Goal: Information Seeking & Learning: Compare options

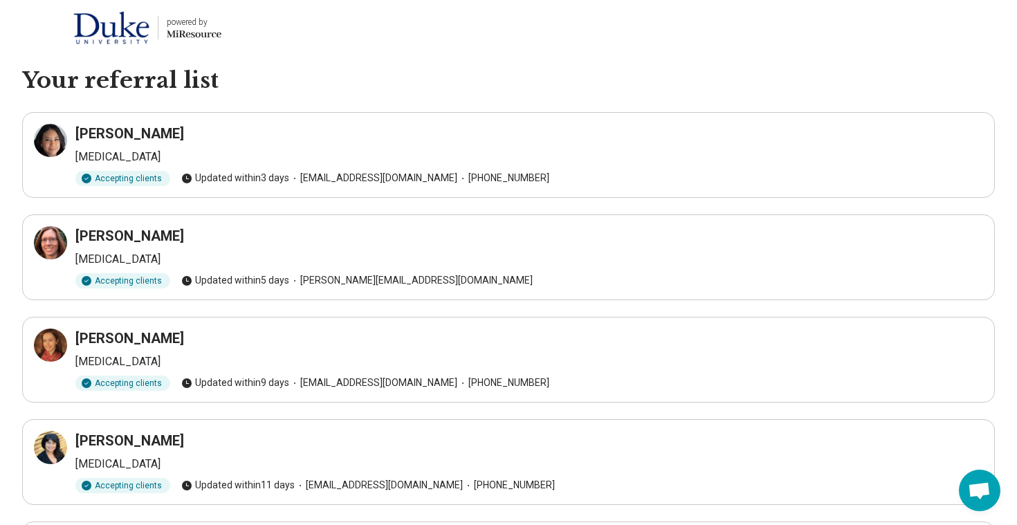
click at [98, 238] on h3 "[PERSON_NAME]" at bounding box center [129, 235] width 109 height 19
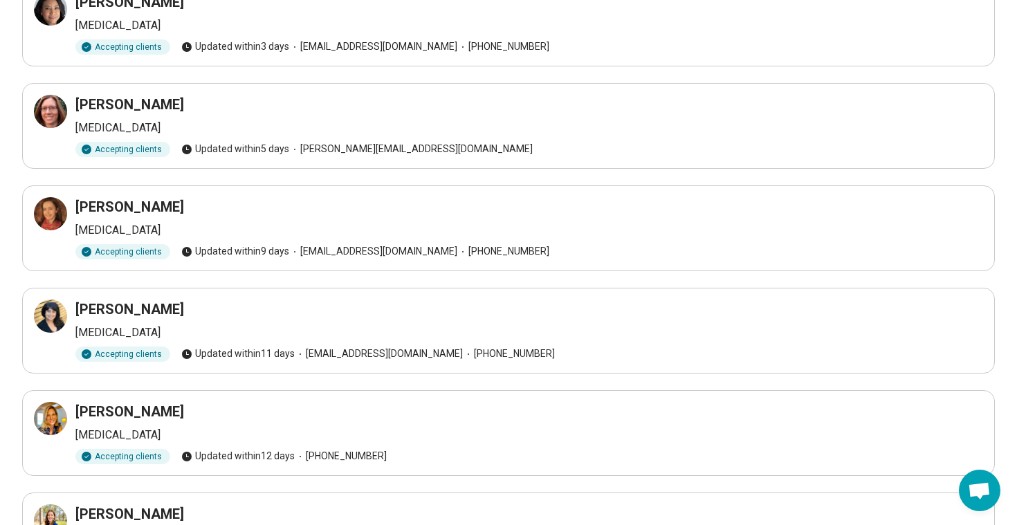
scroll to position [141, 0]
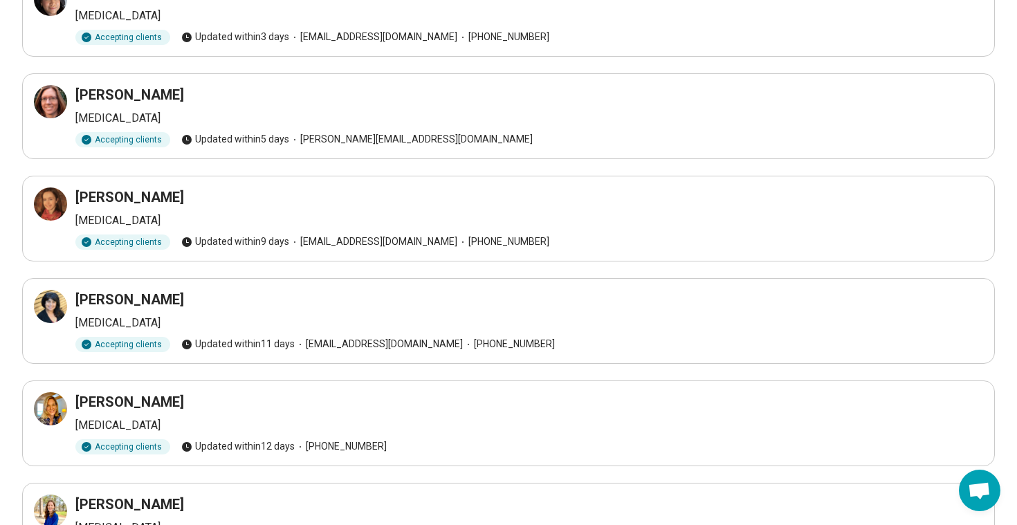
click at [118, 312] on div "[PERSON_NAME] [MEDICAL_DATA] Accepting clients Updated [DATE] [EMAIL_ADDRESS][D…" at bounding box center [508, 321] width 949 height 62
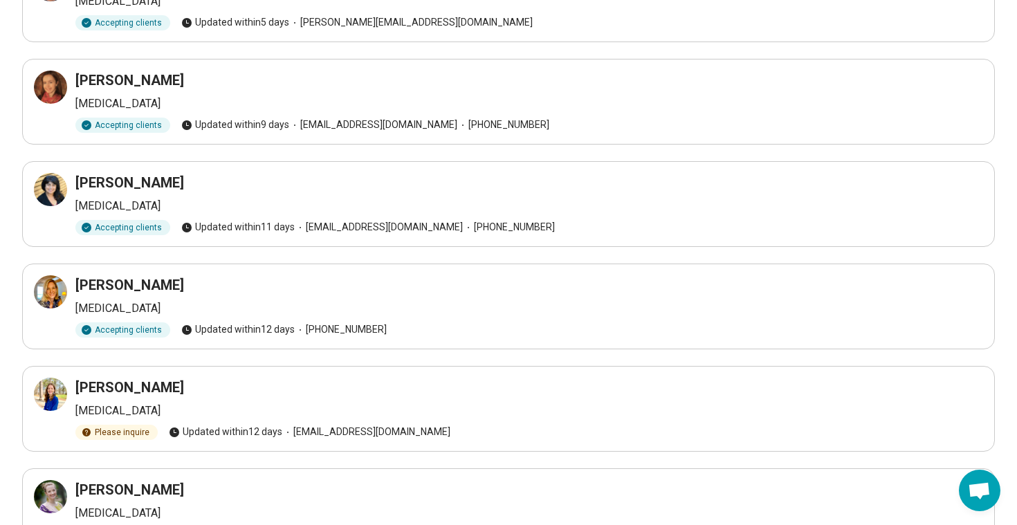
scroll to position [279, 0]
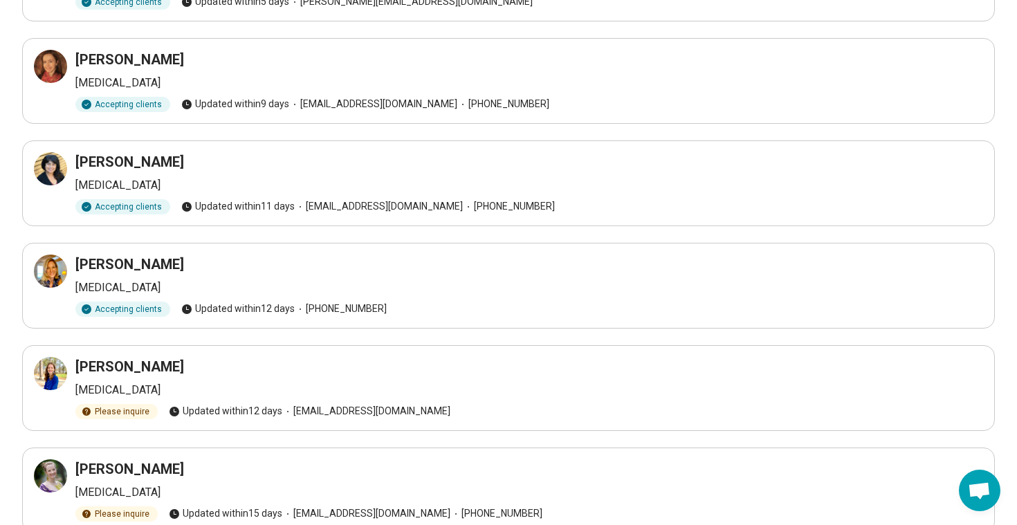
click at [117, 366] on h3 "[PERSON_NAME]" at bounding box center [129, 366] width 109 height 19
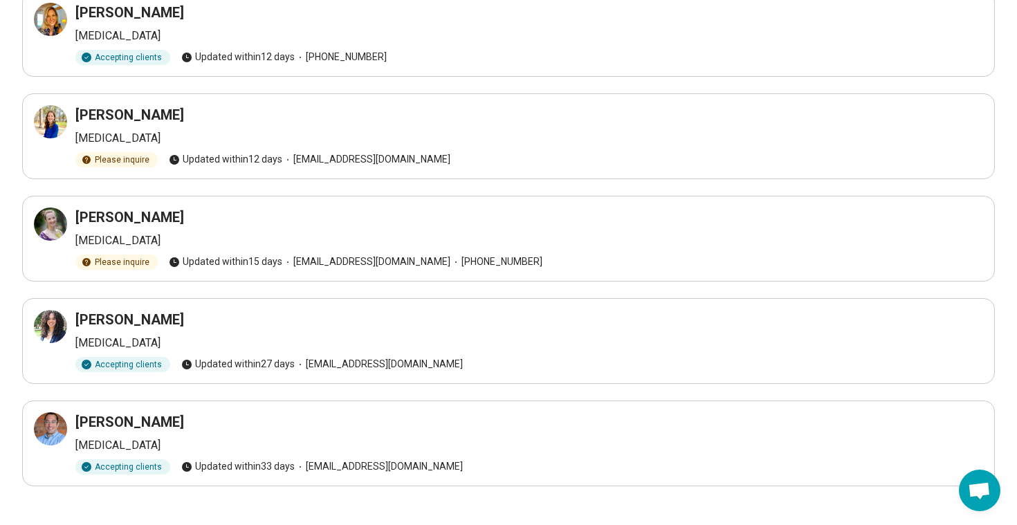
scroll to position [547, 0]
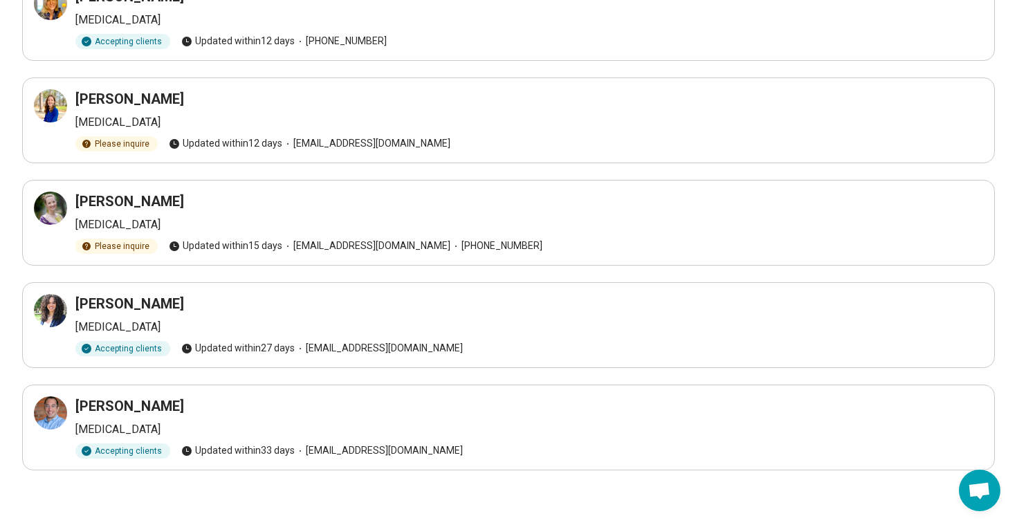
click at [118, 306] on h3 "[PERSON_NAME]" at bounding box center [129, 303] width 109 height 19
click at [60, 310] on div at bounding box center [50, 310] width 33 height 33
click at [48, 422] on div at bounding box center [50, 413] width 33 height 33
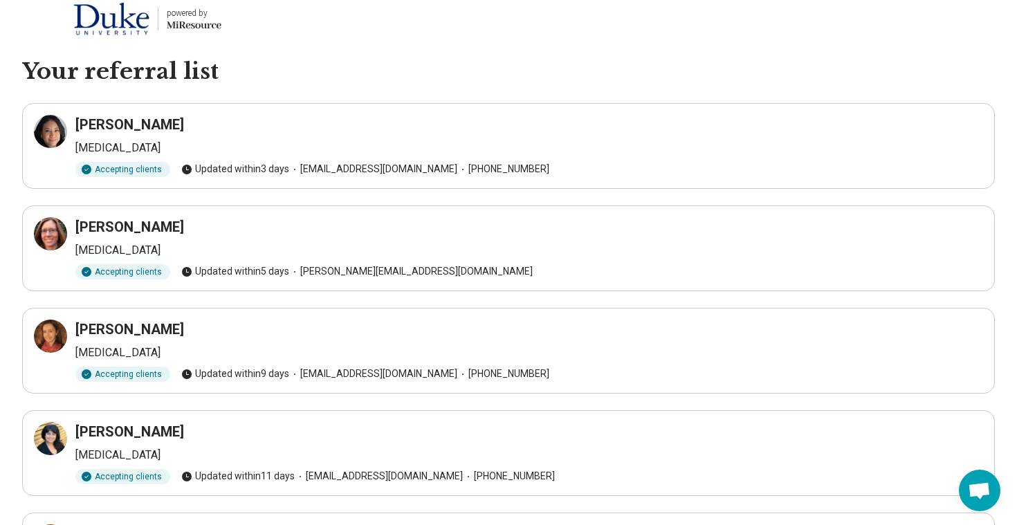
scroll to position [0, 0]
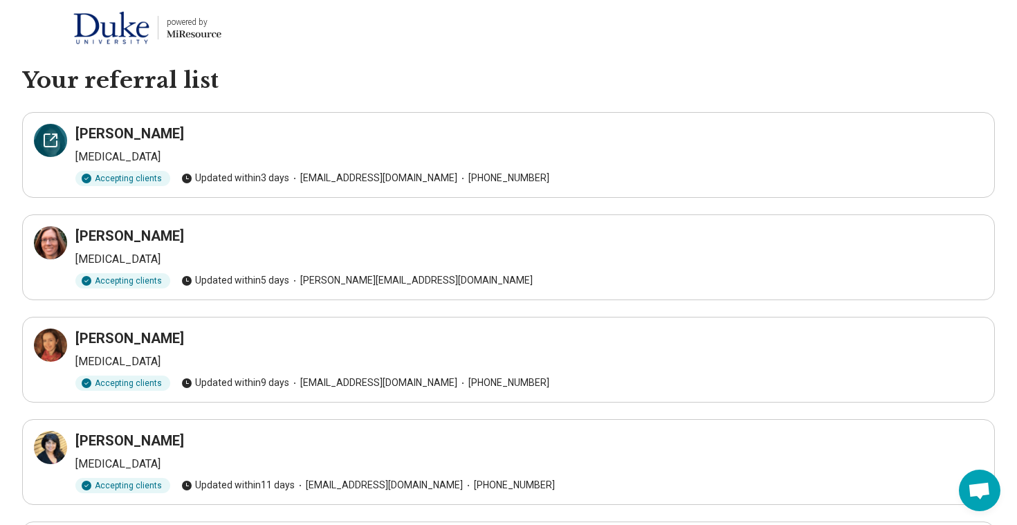
click at [45, 152] on div at bounding box center [50, 140] width 33 height 33
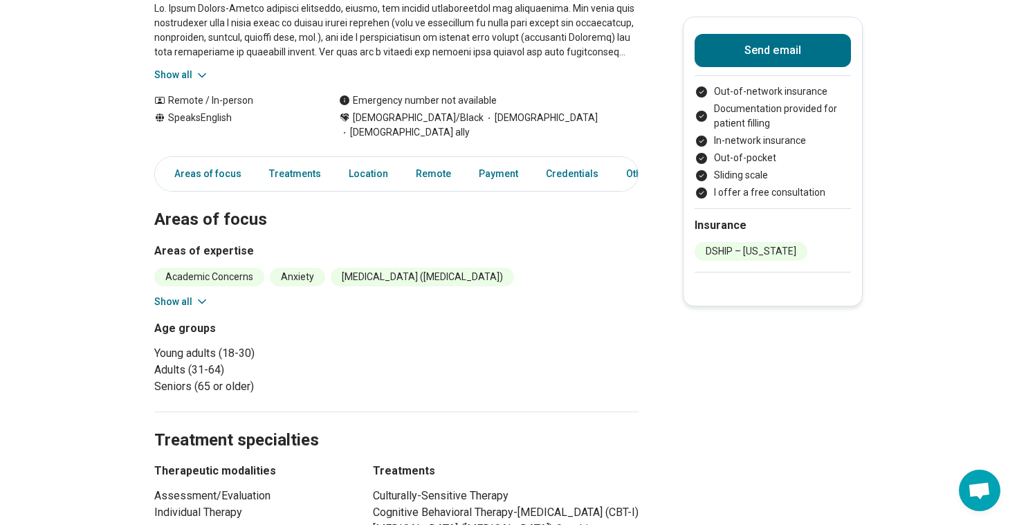
scroll to position [226, 0]
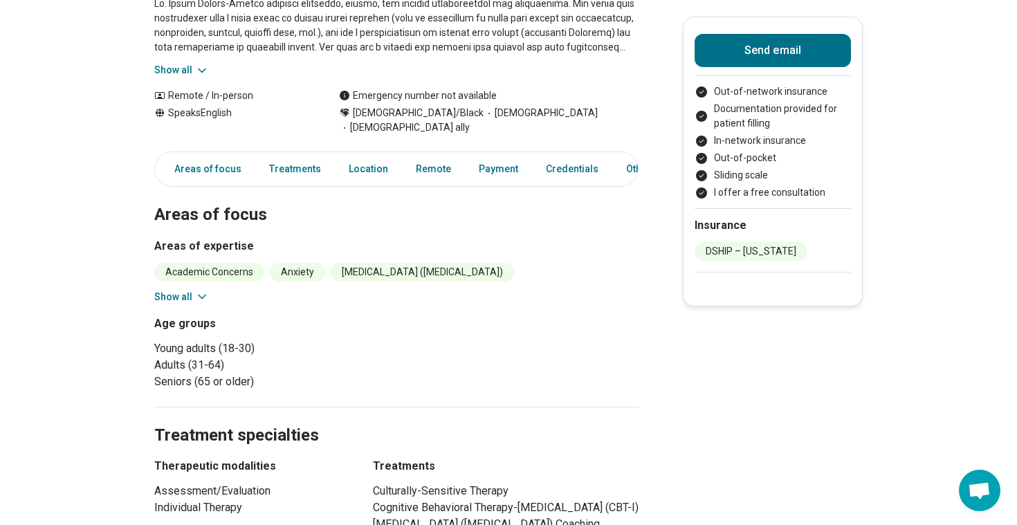
click at [184, 290] on button "Show all" at bounding box center [181, 297] width 55 height 15
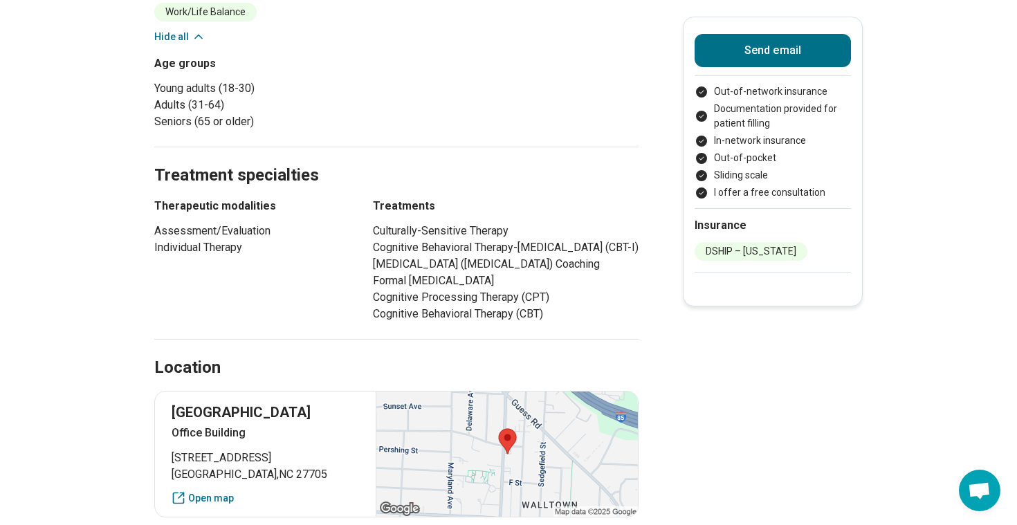
scroll to position [539, 0]
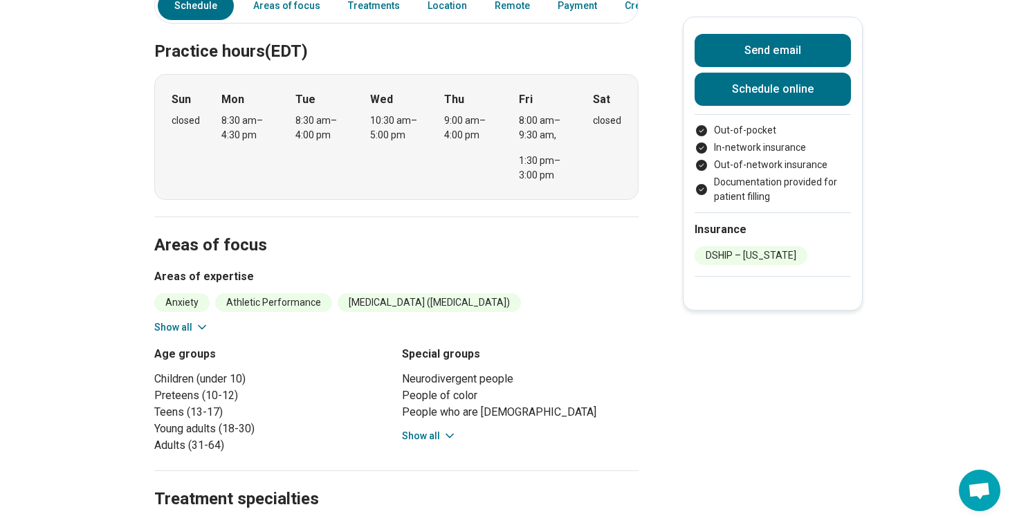
scroll to position [453, 0]
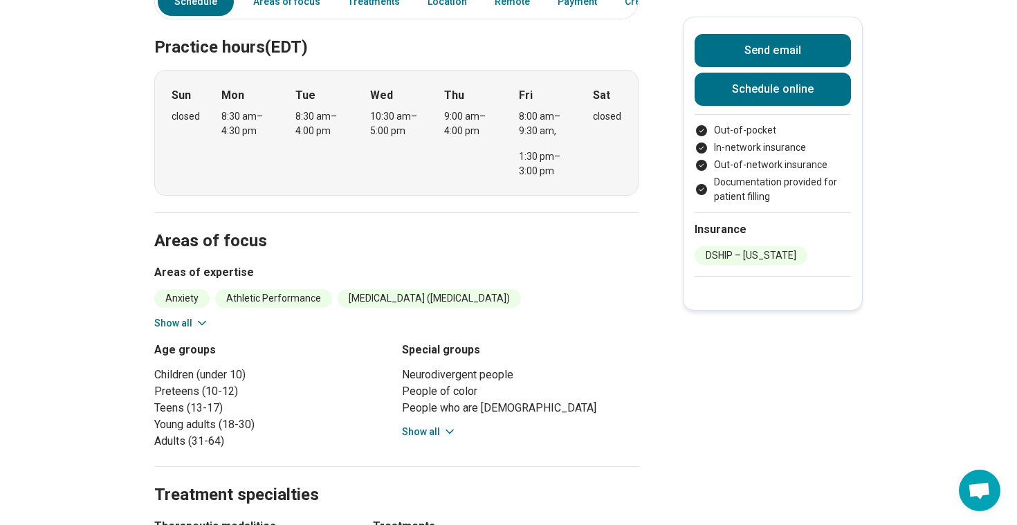
click at [195, 316] on icon at bounding box center [202, 323] width 14 height 14
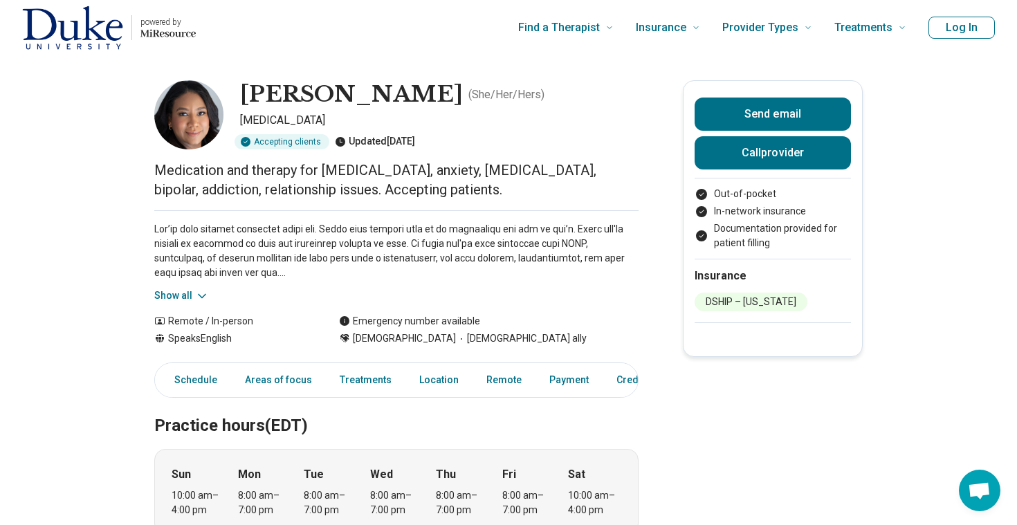
click at [192, 302] on button "Show all" at bounding box center [181, 296] width 55 height 15
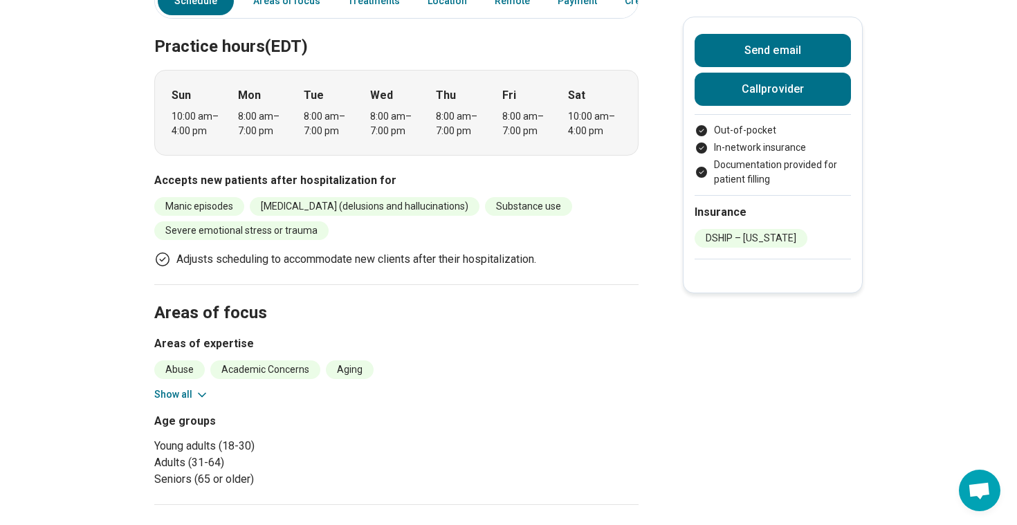
scroll to position [584, 0]
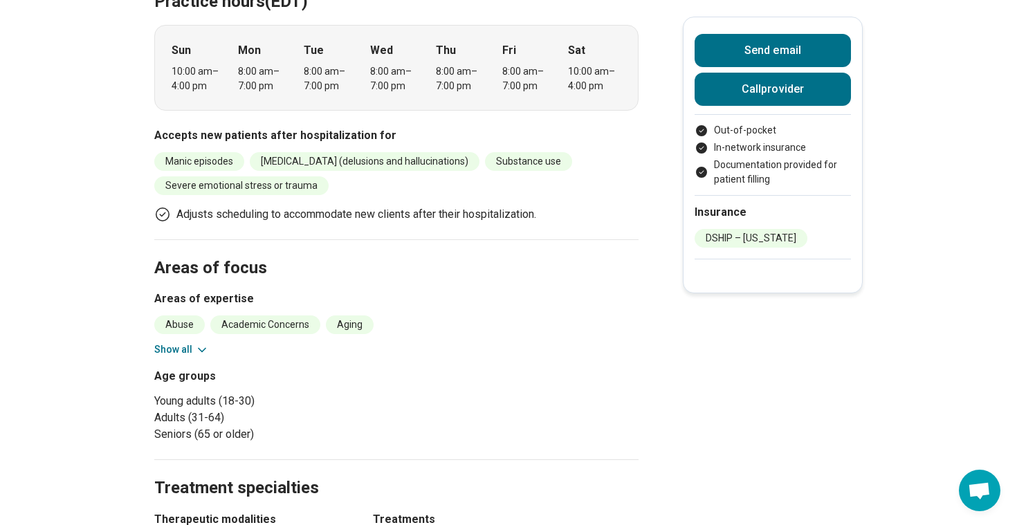
click at [190, 343] on button "Show all" at bounding box center [181, 350] width 55 height 15
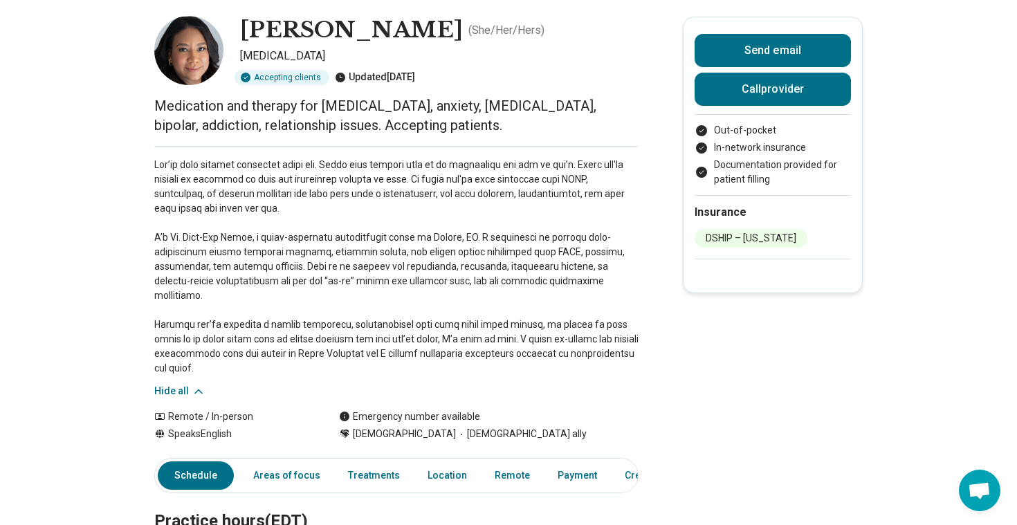
scroll to position [0, 0]
